Goal: Navigation & Orientation: Find specific page/section

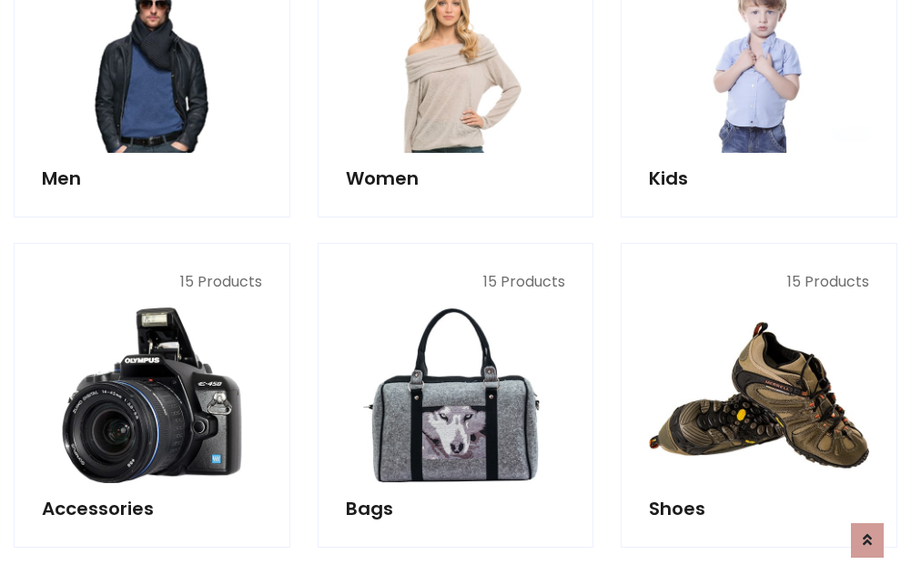
scroll to position [609, 0]
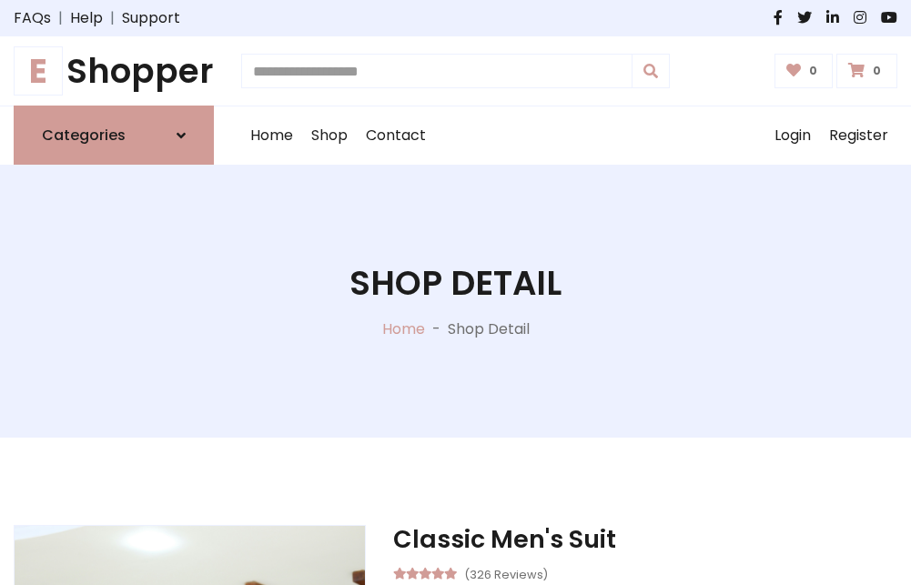
click at [114, 71] on h1 "E Shopper" at bounding box center [114, 71] width 200 height 40
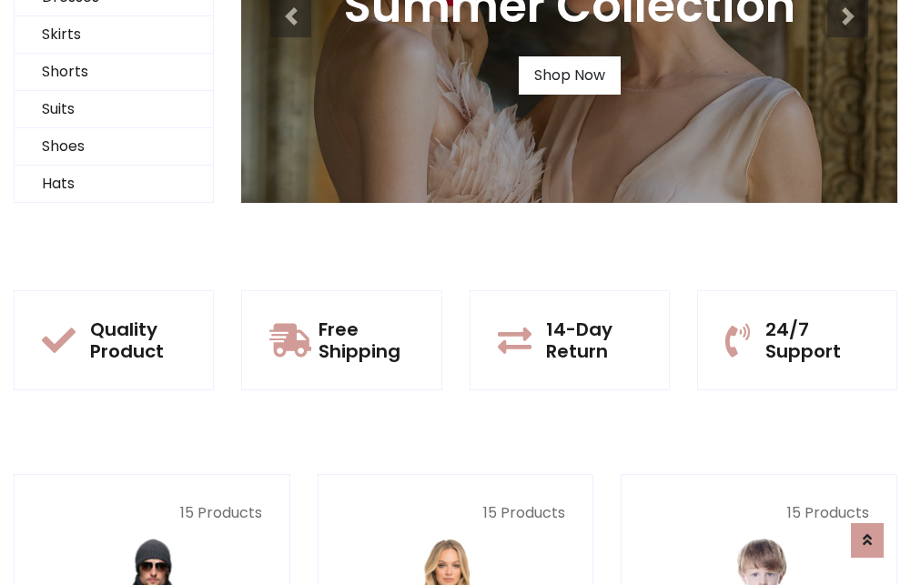
scroll to position [176, 0]
